Goal: Task Accomplishment & Management: Manage account settings

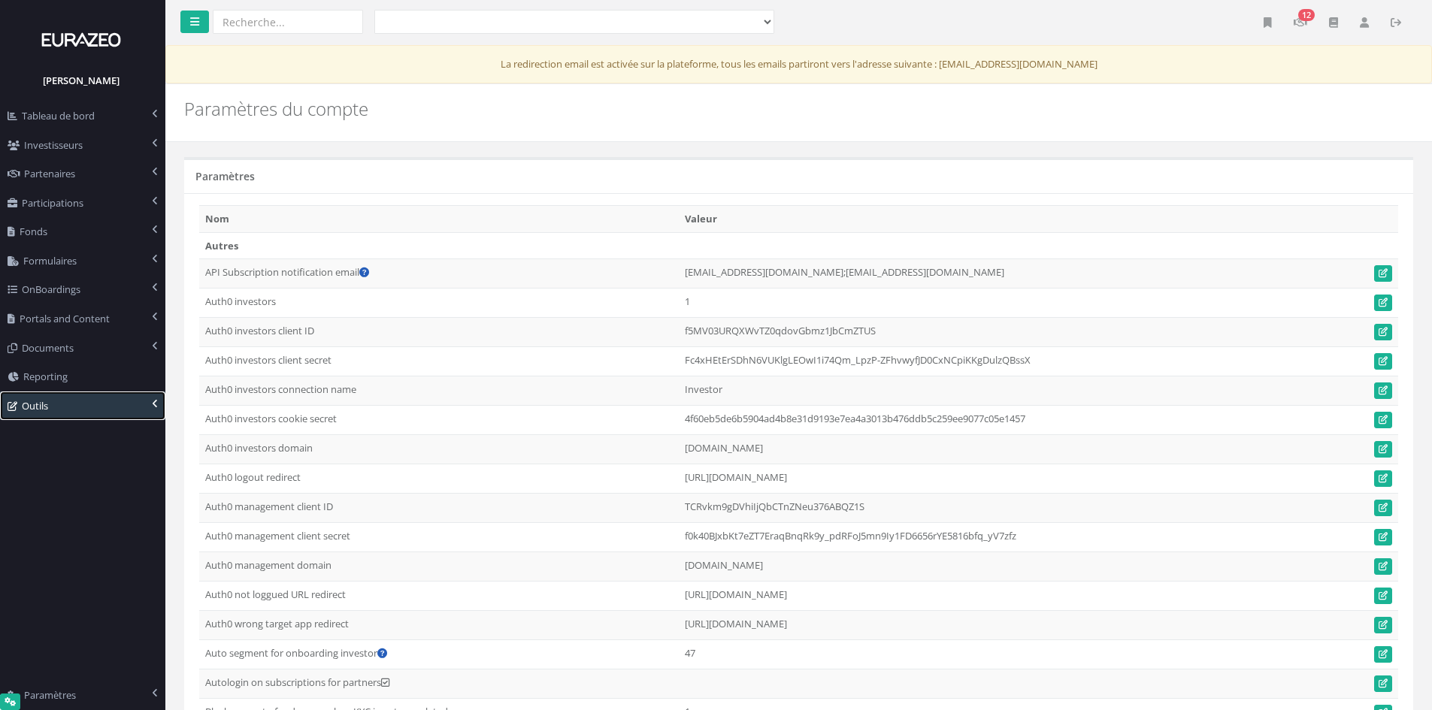
click at [110, 410] on link "Outils" at bounding box center [82, 406] width 165 height 29
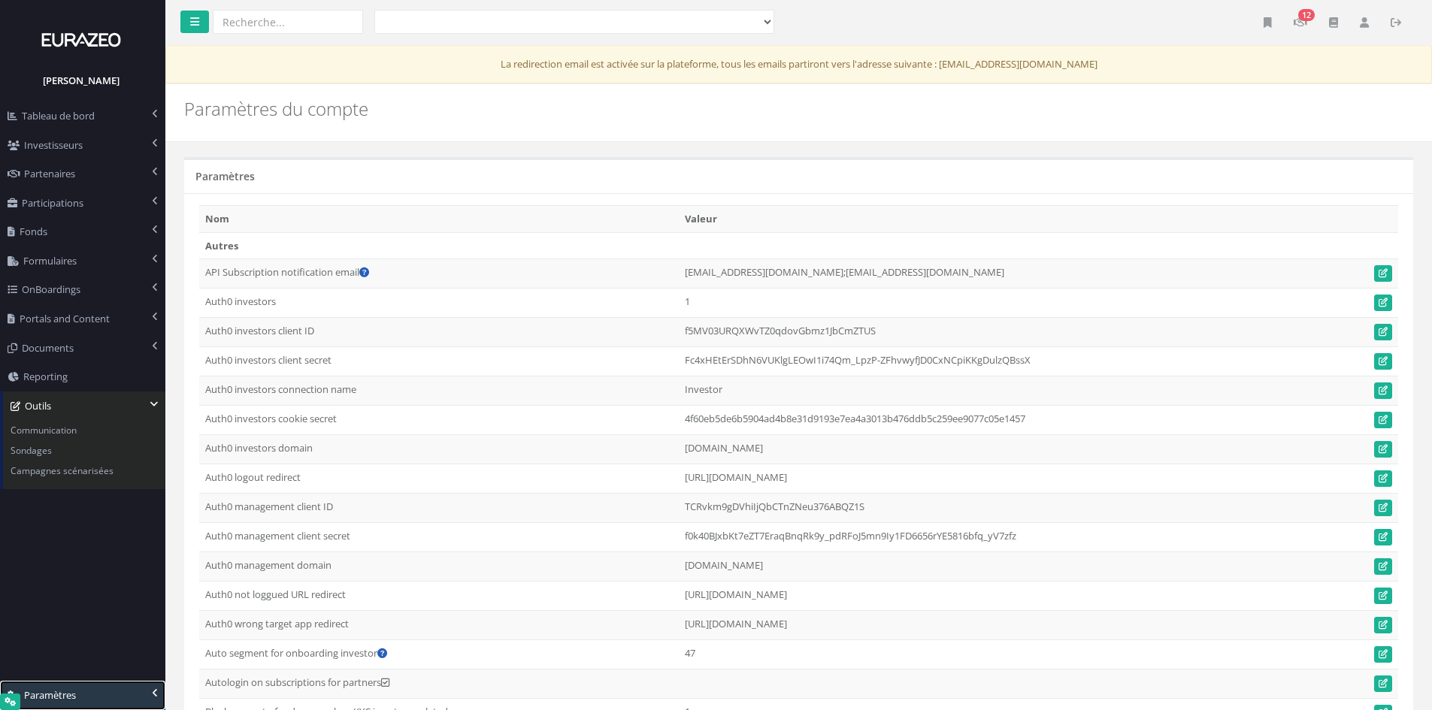
click at [120, 707] on link "Paramètres" at bounding box center [82, 695] width 165 height 29
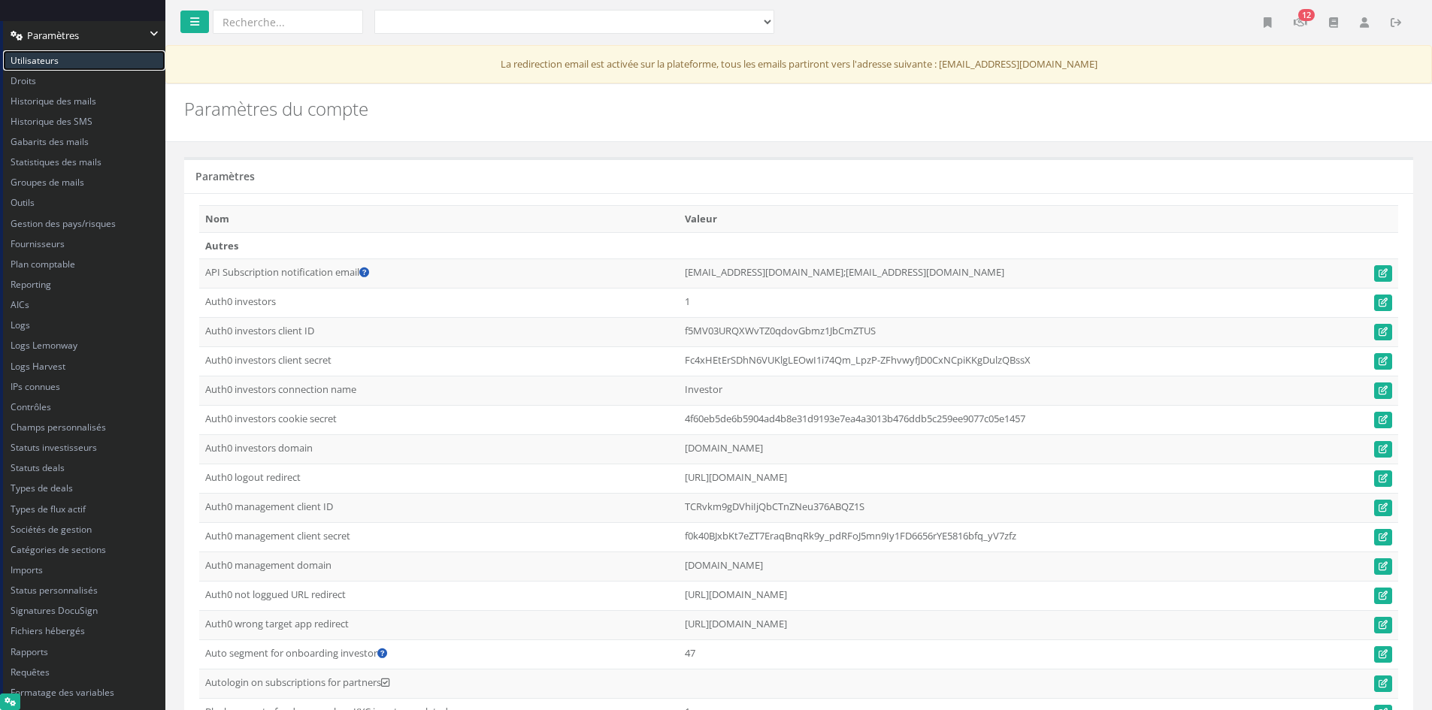
click at [105, 68] on link "Utilisateurs" at bounding box center [84, 60] width 162 height 20
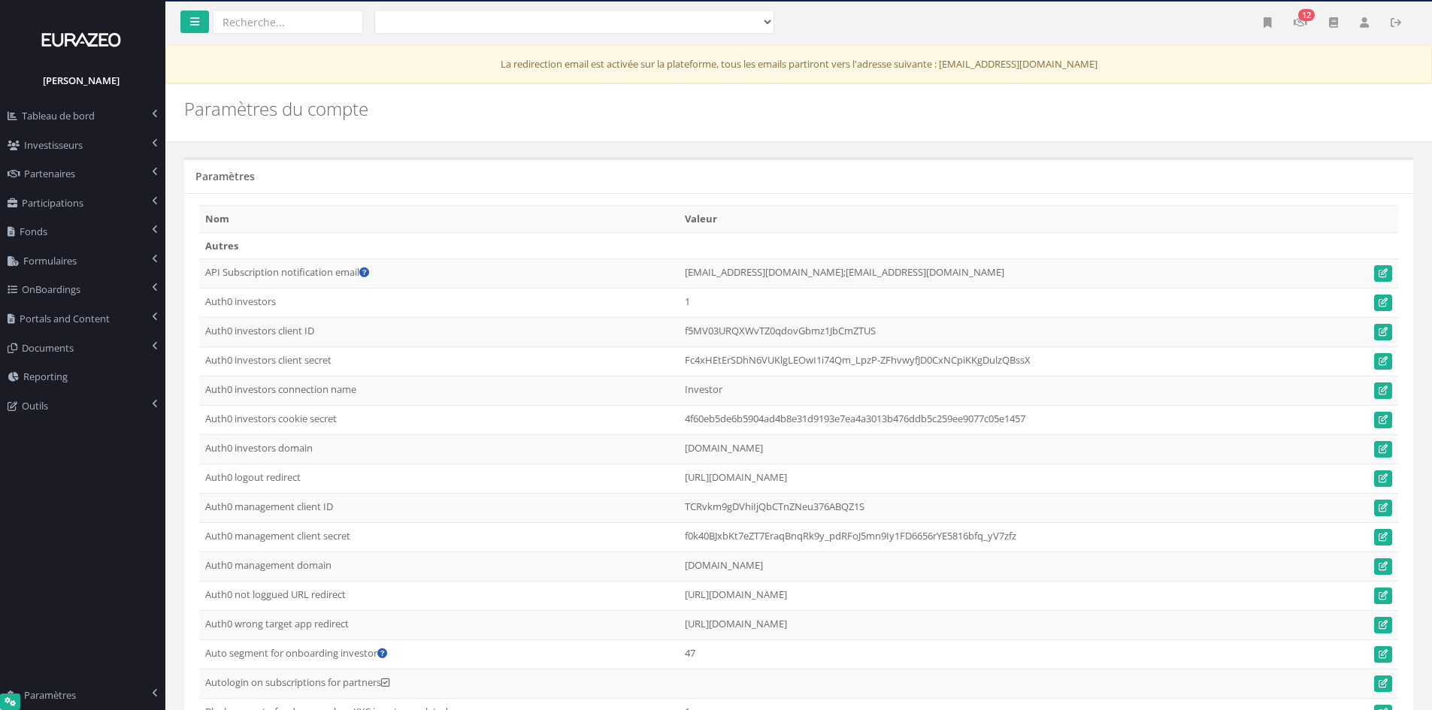
click at [1360, 26] on icon at bounding box center [1364, 22] width 9 height 11
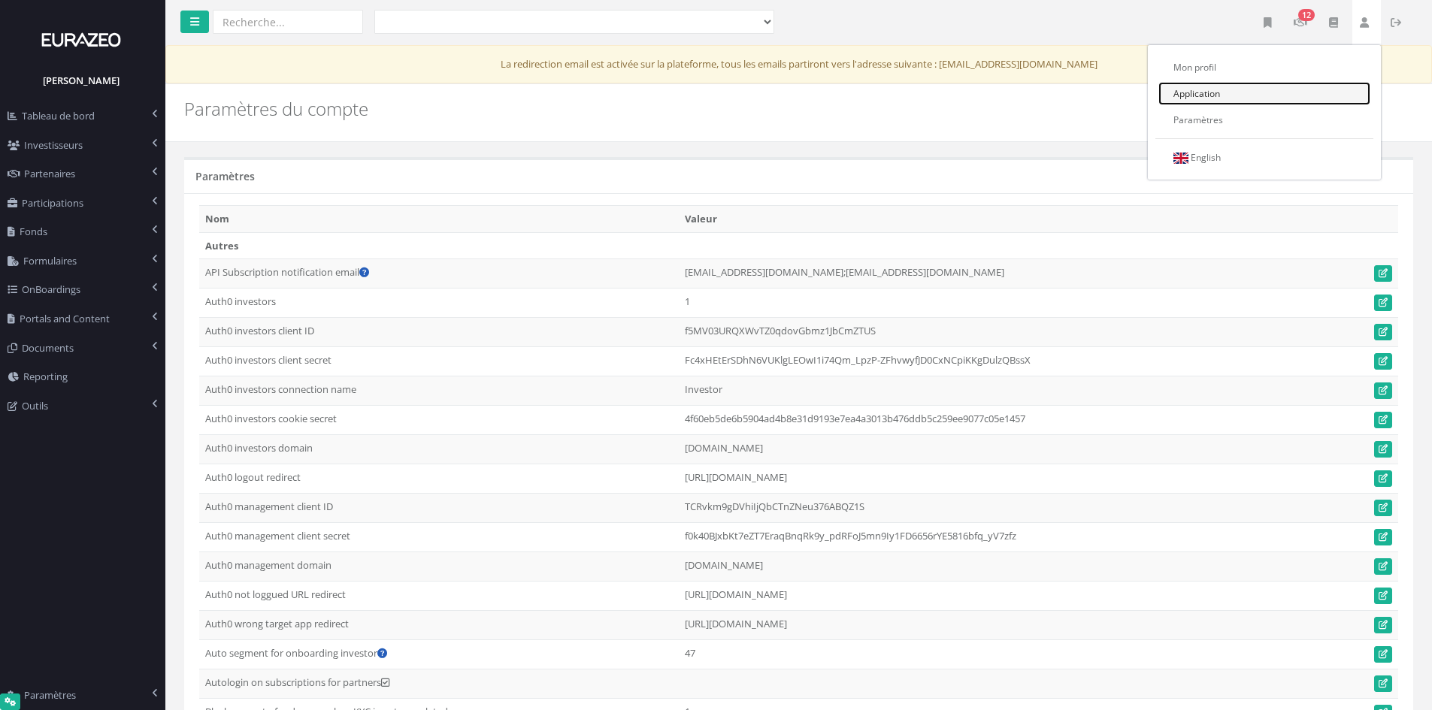
click at [1190, 90] on link "Application" at bounding box center [1265, 93] width 212 height 23
